Goal: Information Seeking & Learning: Learn about a topic

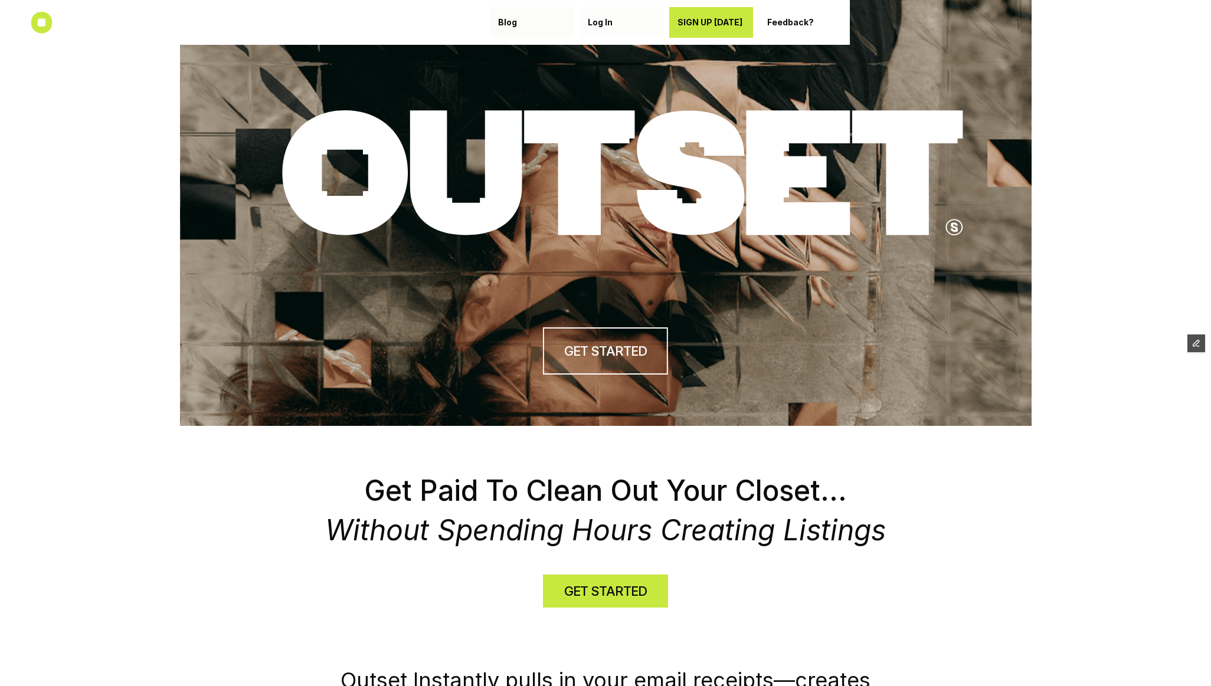
click at [518, 25] on p "Blog" at bounding box center [531, 23] width 67 height 10
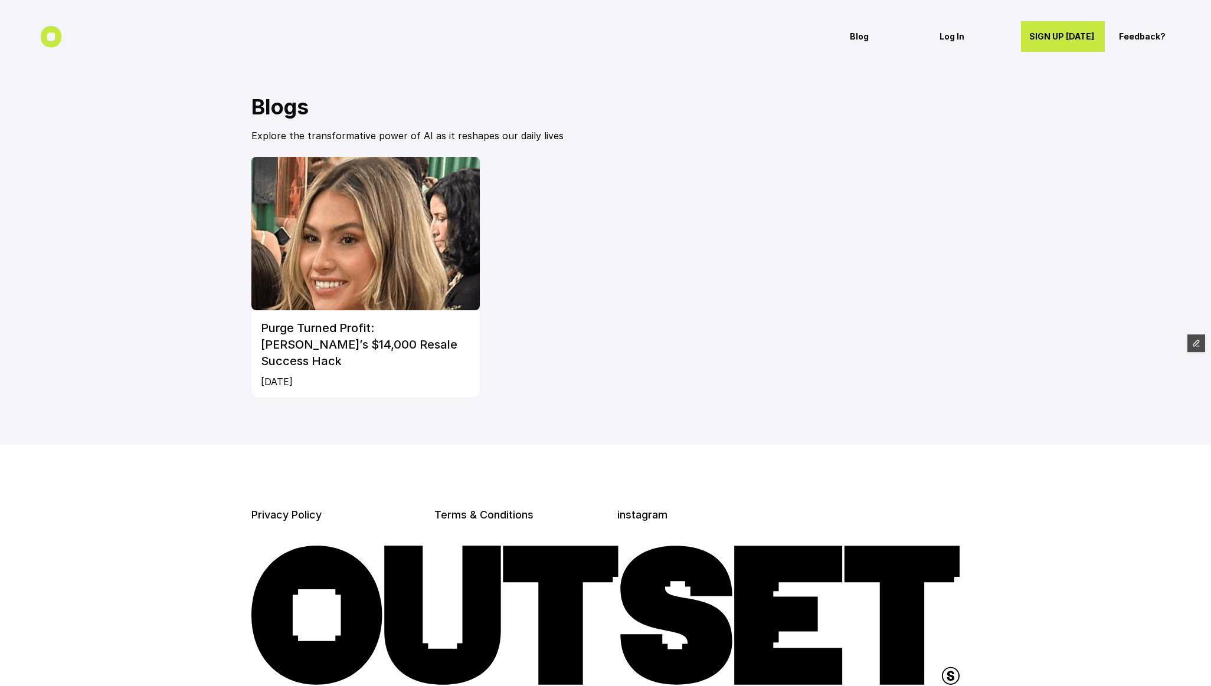
click at [424, 295] on img at bounding box center [365, 233] width 228 height 153
